Goal: Task Accomplishment & Management: Use online tool/utility

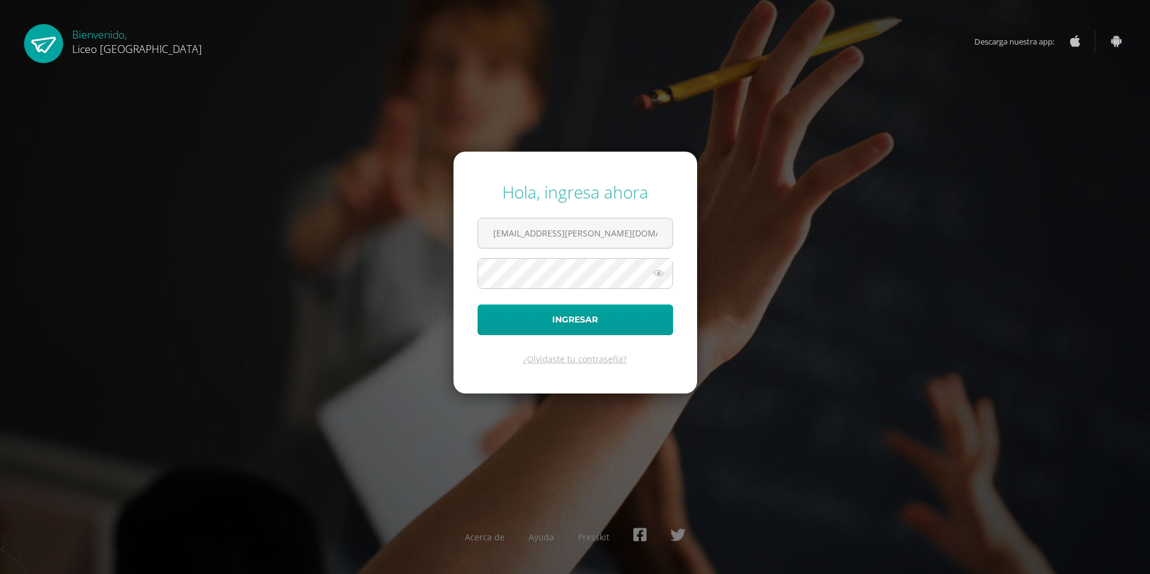
type input "edilsa.luna@liceoguatemala.edu.gt"
click at [523, 313] on button "Ingresar" at bounding box center [574, 319] width 195 height 31
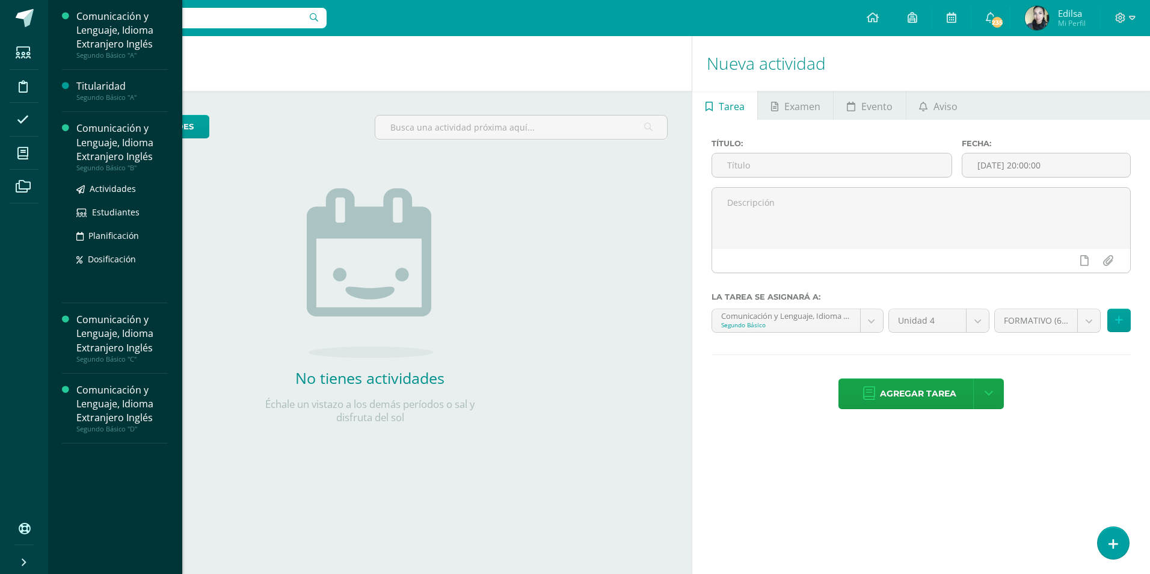
click at [82, 144] on div "Comunicación y Lenguaje, Idioma Extranjero Inglés" at bounding box center [121, 141] width 91 height 41
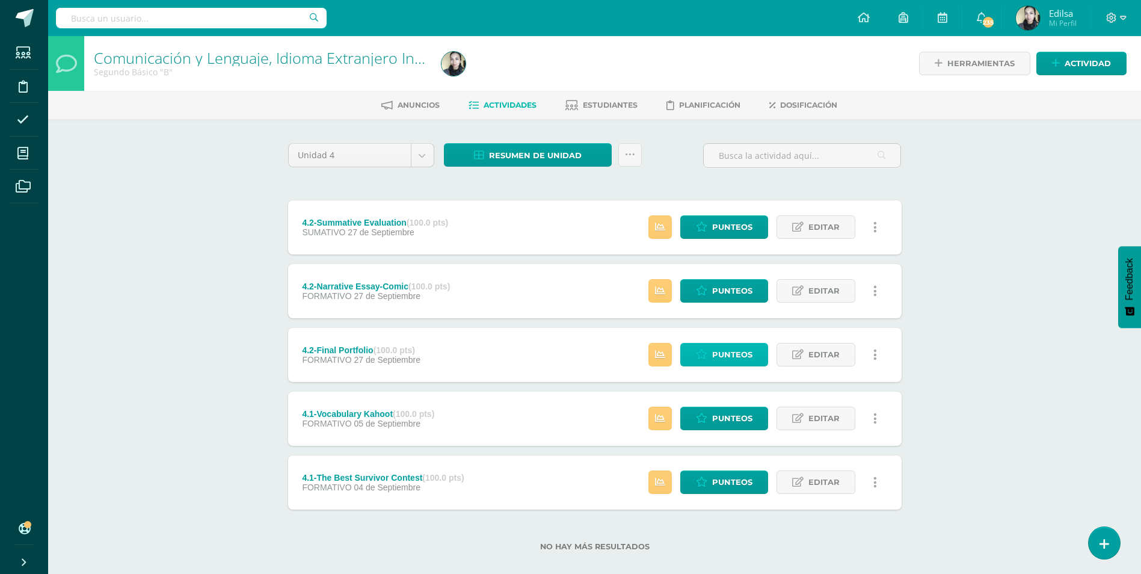
click at [714, 361] on span "Punteos" at bounding box center [732, 354] width 40 height 22
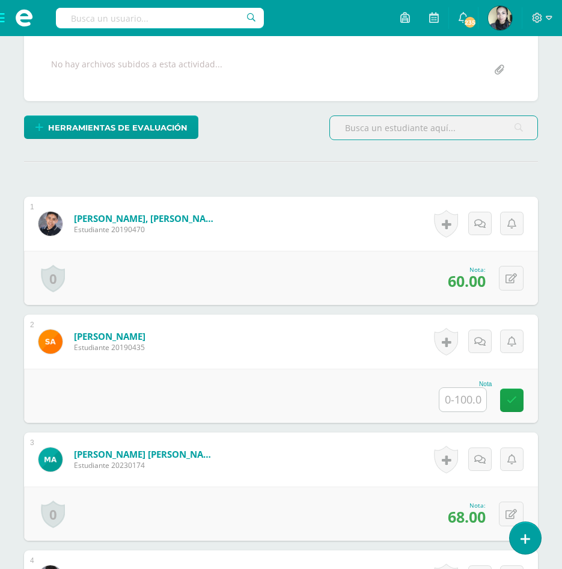
scroll to position [181, 0]
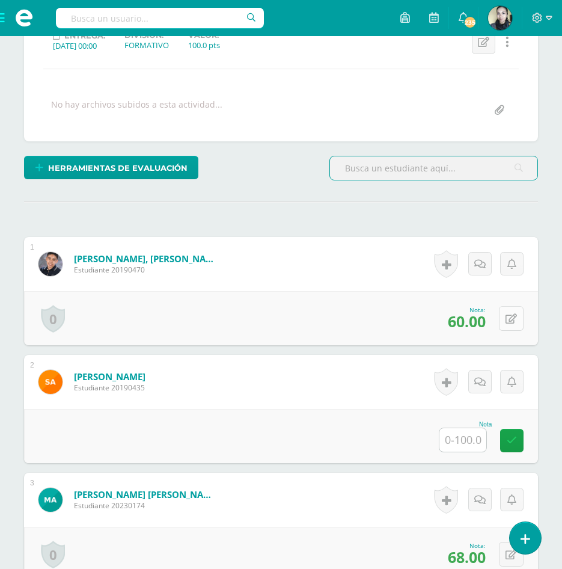
click at [504, 313] on div "0 Logros Logros obtenidos Aún no hay logros agregados Nota: 60.00" at bounding box center [281, 318] width 514 height 54
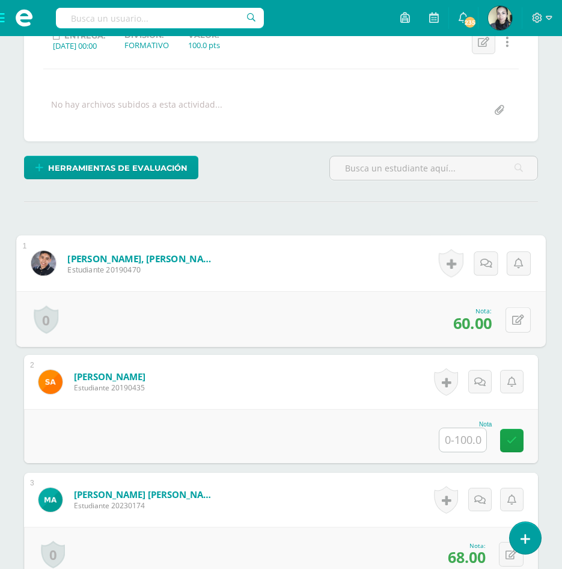
scroll to position [182, 0]
click at [512, 312] on button at bounding box center [518, 318] width 25 height 25
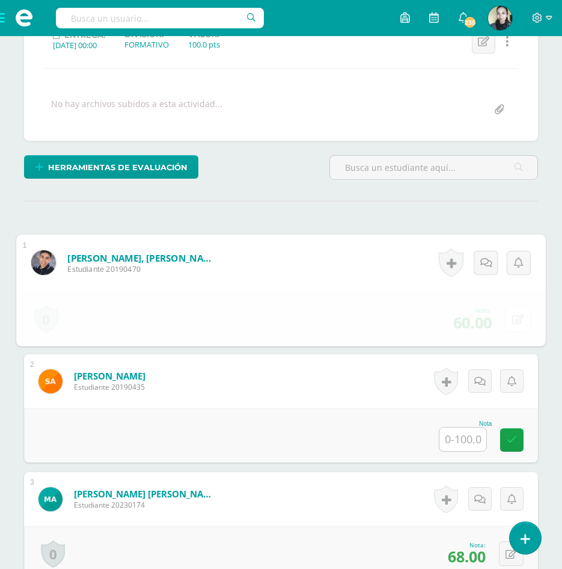
scroll to position [182, 0]
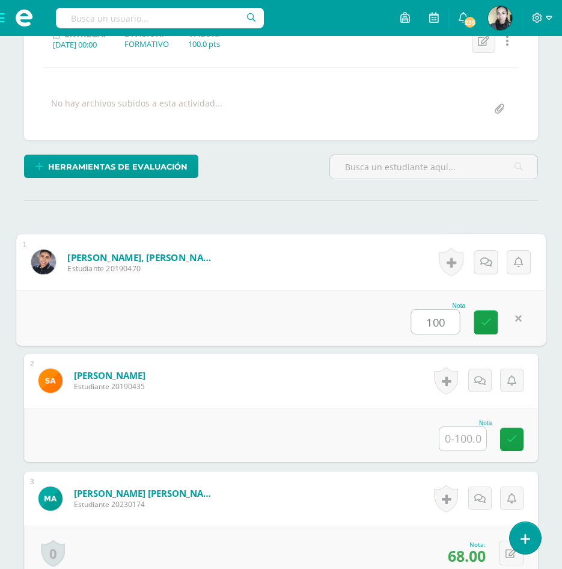
type input "100"
click at [456, 432] on input "text" at bounding box center [463, 438] width 47 height 23
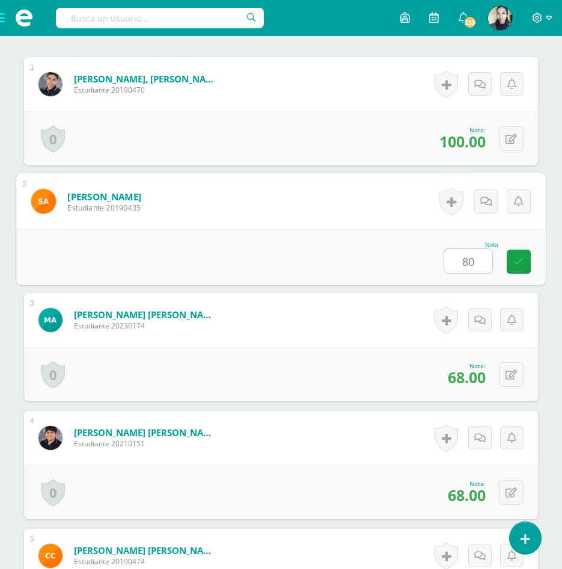
scroll to position [363, 0]
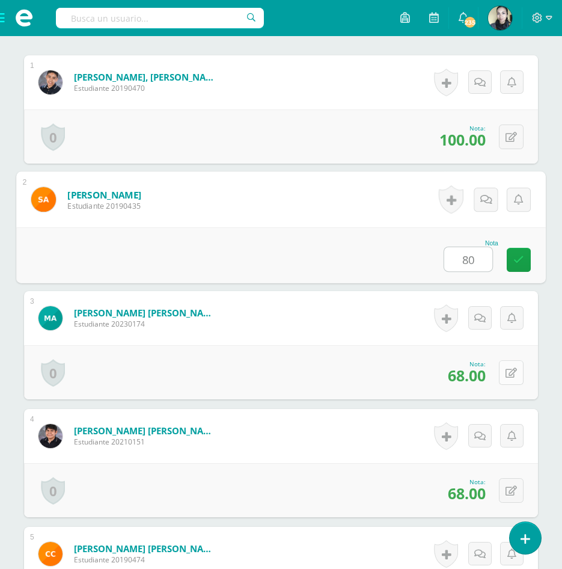
type input "80"
click at [511, 373] on button at bounding box center [511, 372] width 25 height 25
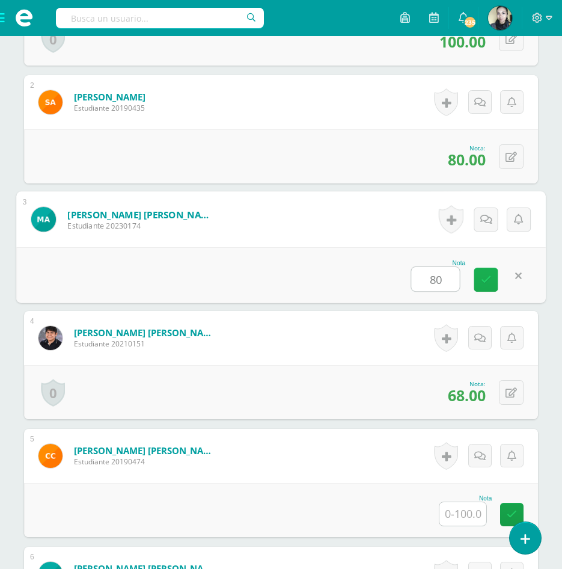
scroll to position [483, 0]
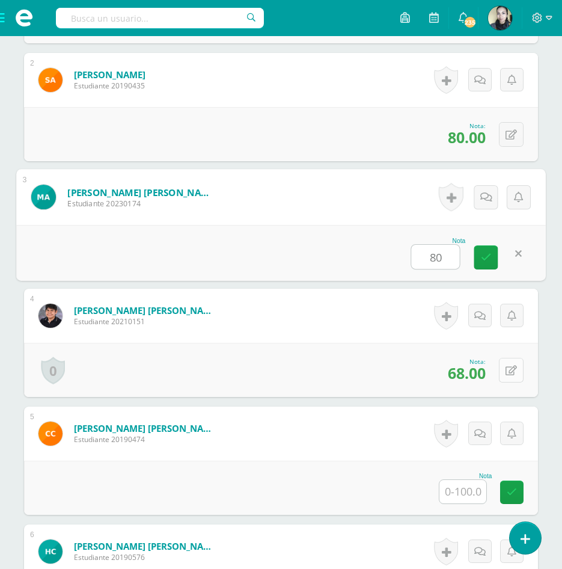
type input "80"
click at [507, 376] on button at bounding box center [511, 370] width 25 height 25
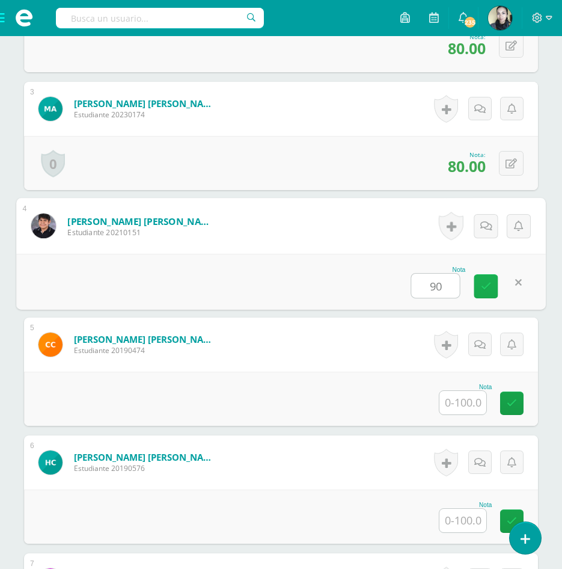
scroll to position [603, 0]
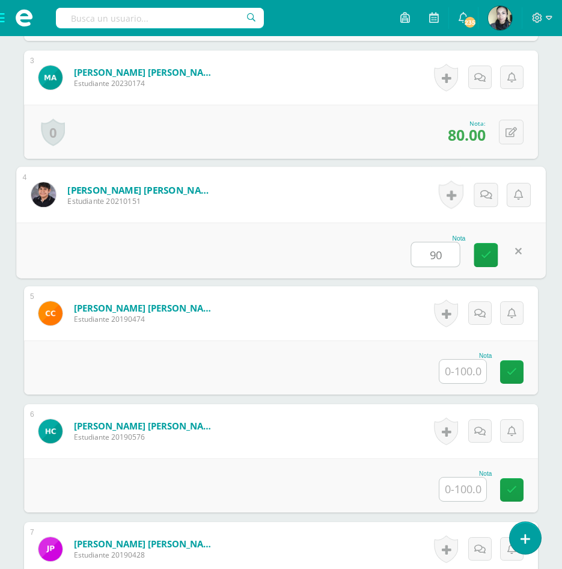
type input "90"
click at [471, 375] on input "text" at bounding box center [463, 371] width 47 height 23
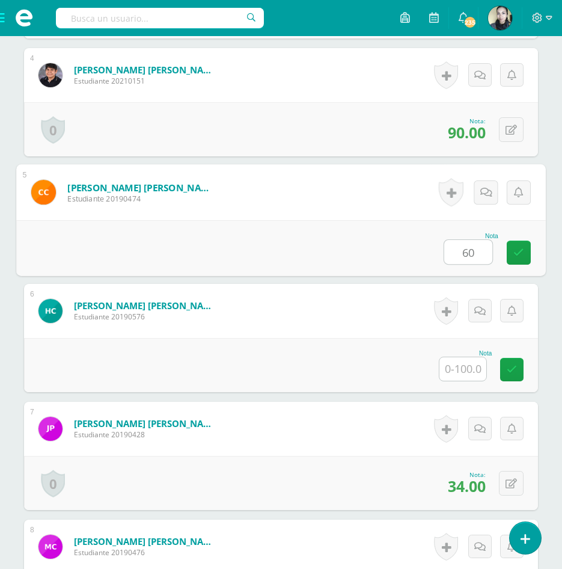
scroll to position [783, 0]
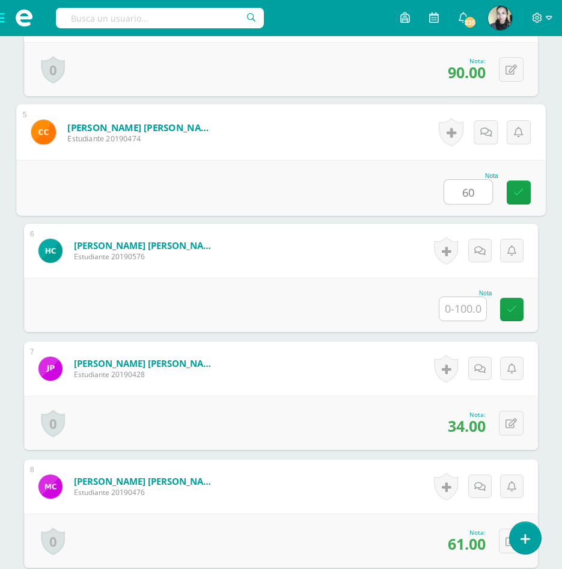
type input "60"
click at [466, 319] on input "text" at bounding box center [463, 308] width 47 height 23
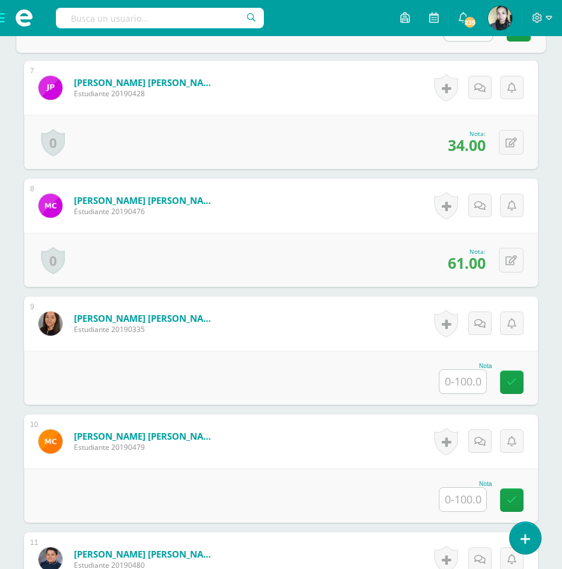
scroll to position [1084, 0]
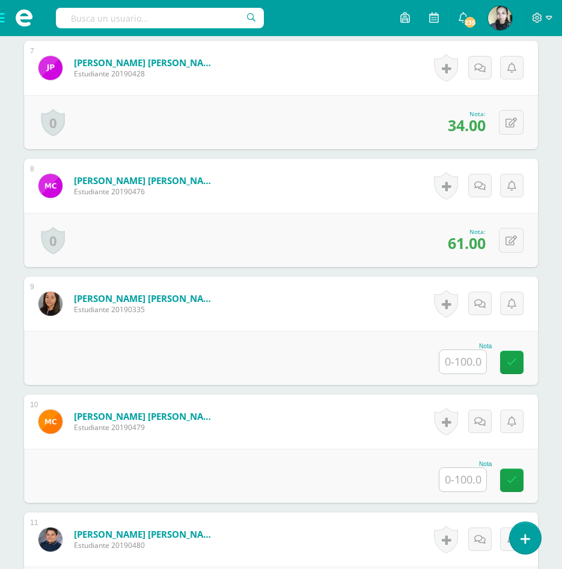
type input "100"
click at [459, 358] on input "text" at bounding box center [463, 361] width 47 height 23
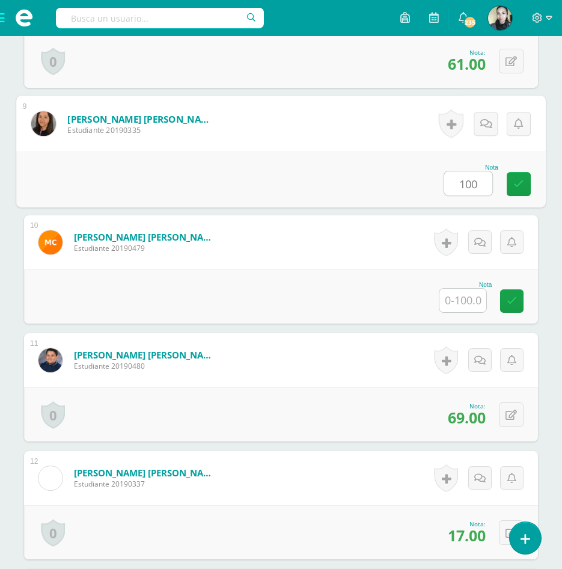
scroll to position [1264, 0]
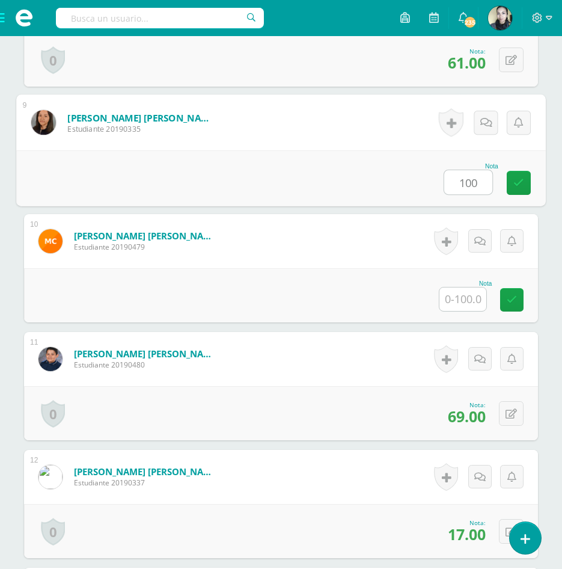
type input "100"
click at [468, 299] on input "text" at bounding box center [463, 298] width 47 height 23
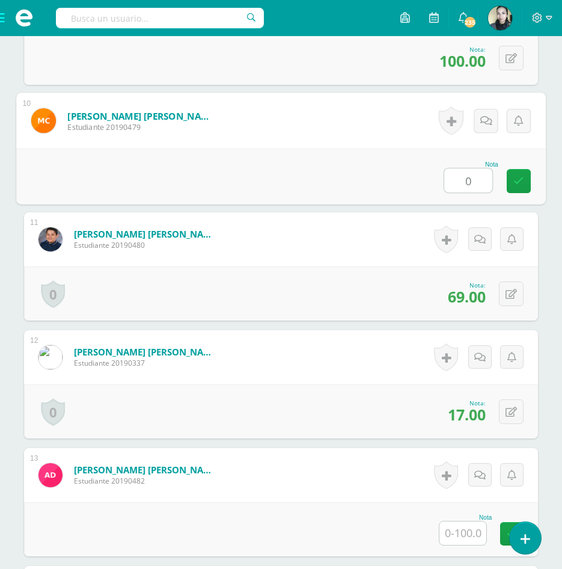
scroll to position [1385, 0]
type input "0"
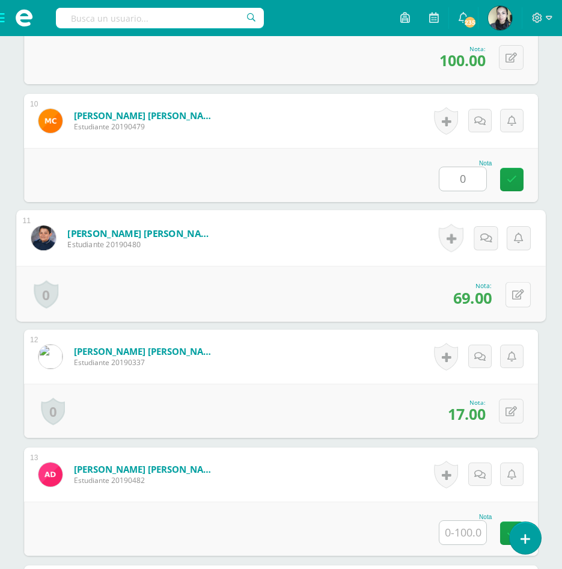
click at [504, 294] on div "0 Logros Logros obtenidos Aún no hay logros agregados Nota: 69.00" at bounding box center [281, 294] width 530 height 56
click at [513, 292] on icon at bounding box center [518, 294] width 12 height 10
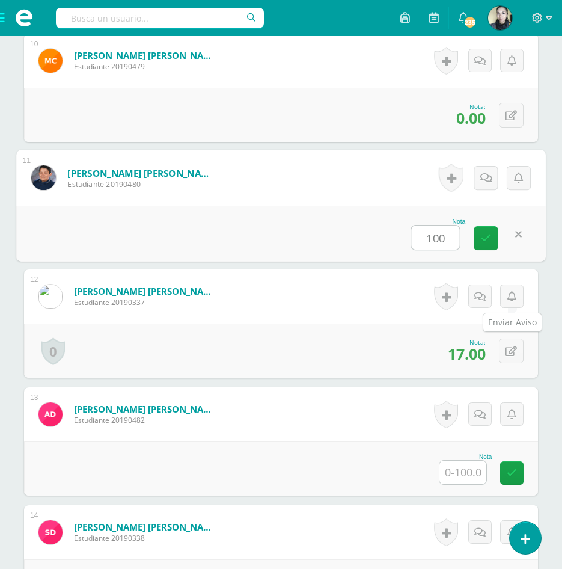
scroll to position [1505, 0]
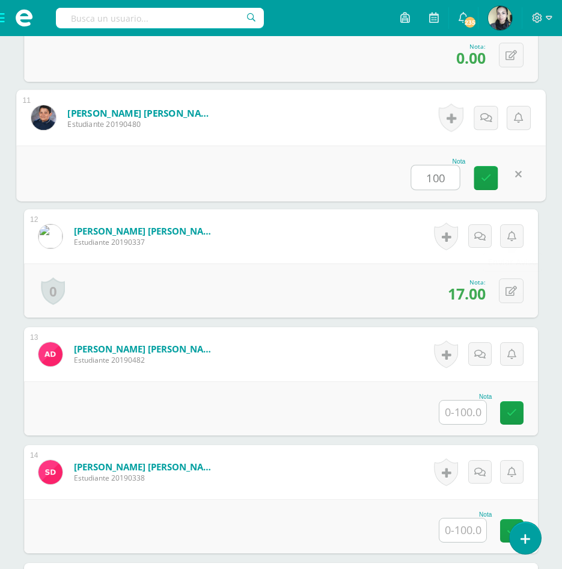
type input "100"
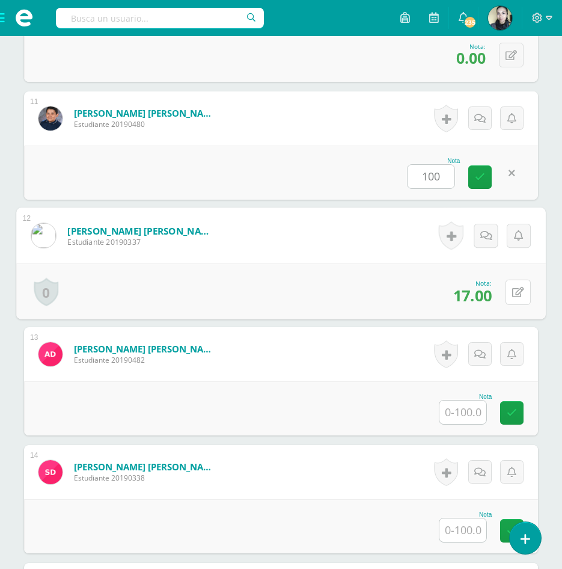
click at [513, 292] on icon at bounding box center [518, 292] width 12 height 10
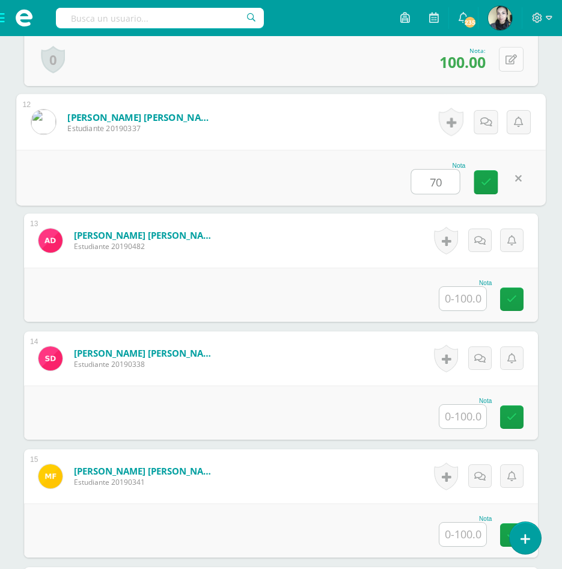
scroll to position [1625, 0]
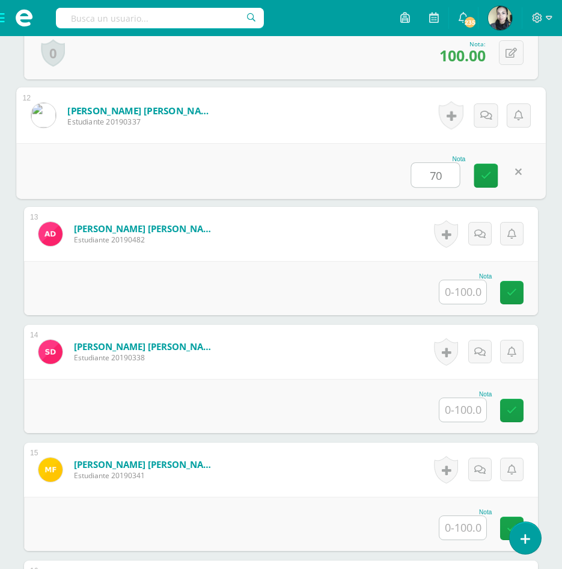
type input "70"
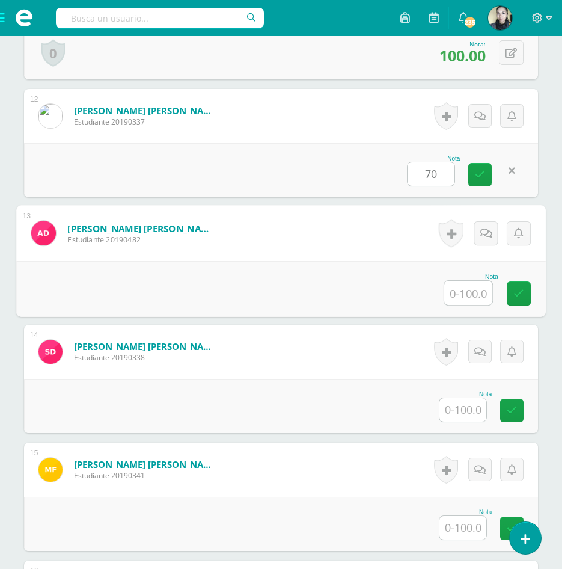
click at [468, 299] on input "text" at bounding box center [468, 293] width 48 height 24
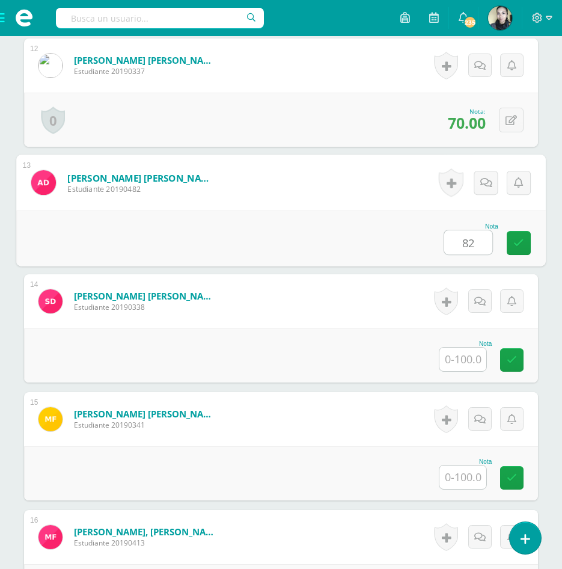
scroll to position [1745, 0]
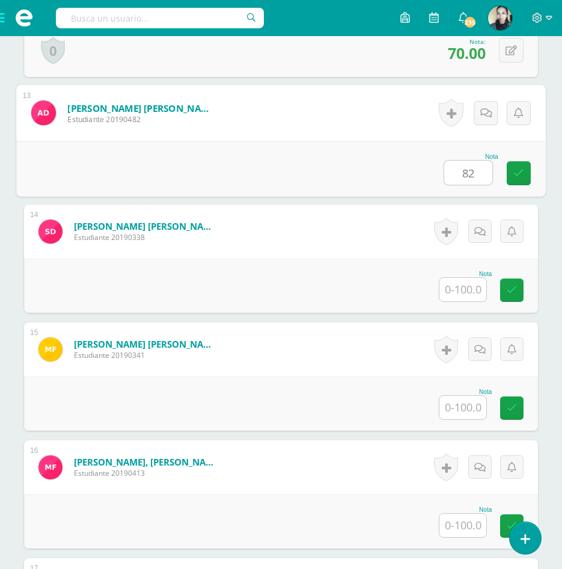
type input "82"
click at [468, 299] on input "text" at bounding box center [463, 289] width 47 height 23
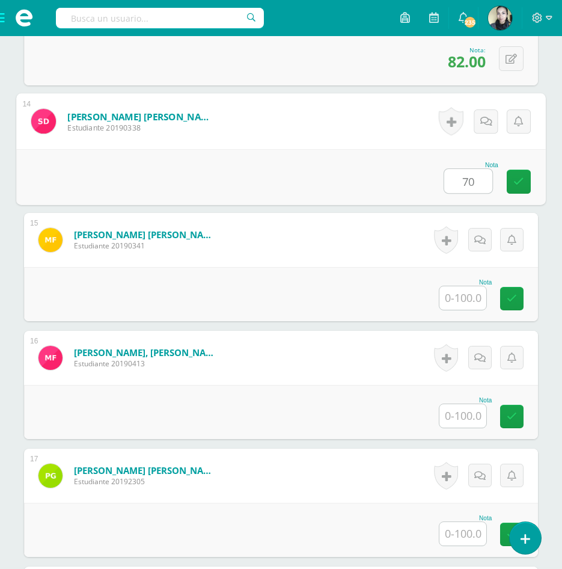
scroll to position [1866, 0]
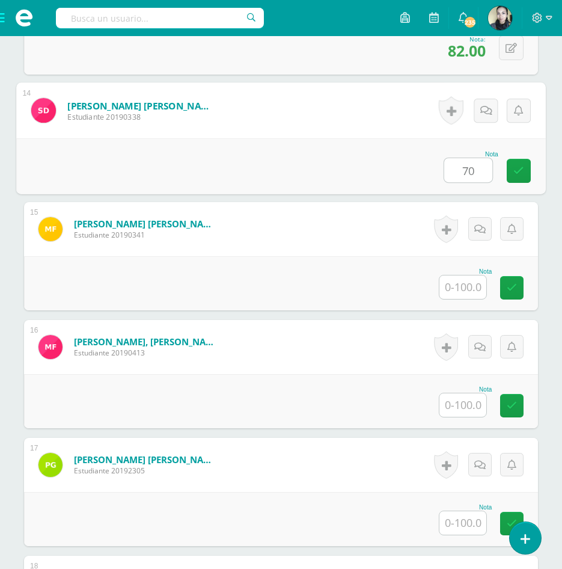
type input "70"
click at [477, 290] on input "text" at bounding box center [463, 286] width 47 height 23
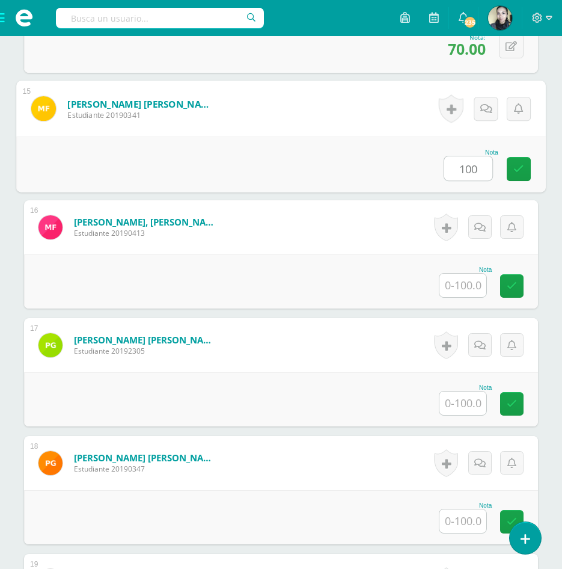
scroll to position [1986, 0]
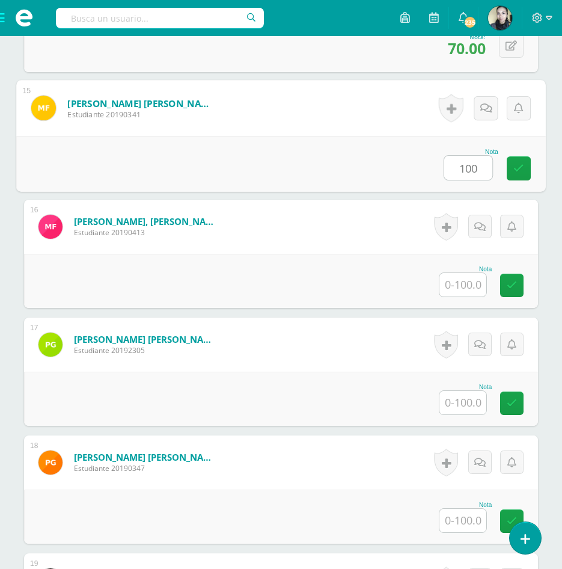
type input "100"
click at [482, 283] on input "text" at bounding box center [463, 284] width 47 height 23
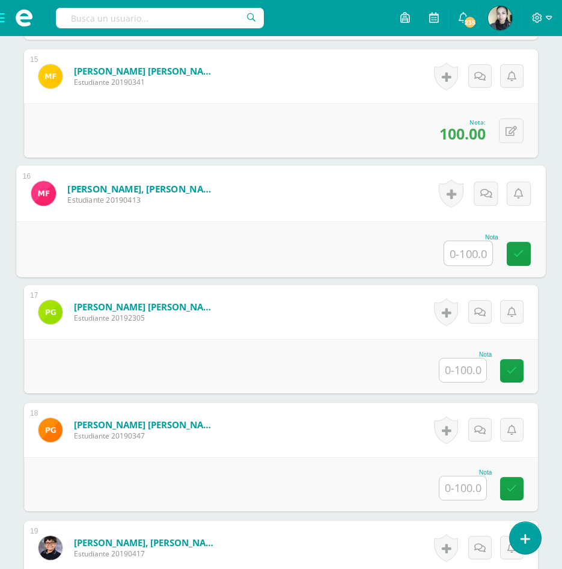
scroll to position [2046, 0]
